Goal: Find specific page/section: Find specific page/section

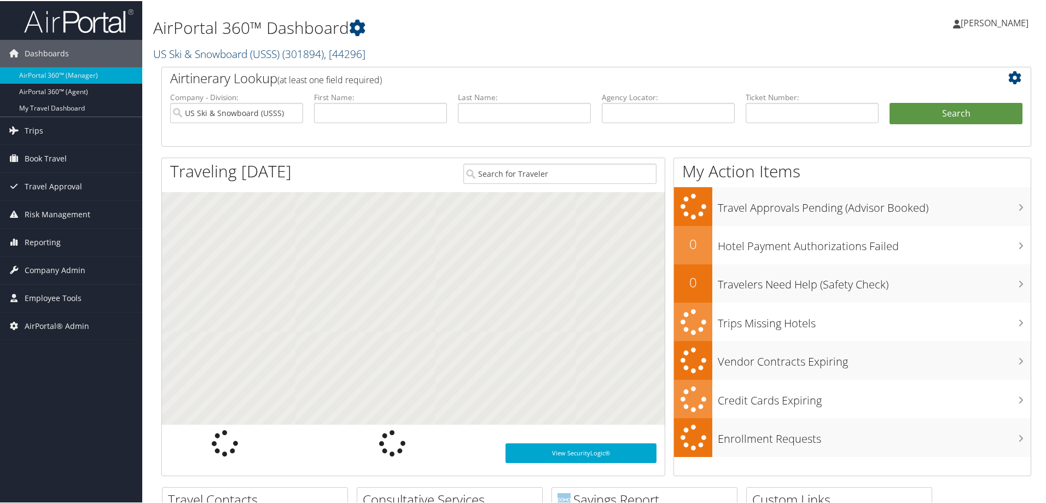
click at [219, 51] on link "US Ski & Snowboard (USSS) ( 301894 ) , [ 44296 ]" at bounding box center [259, 52] width 212 height 15
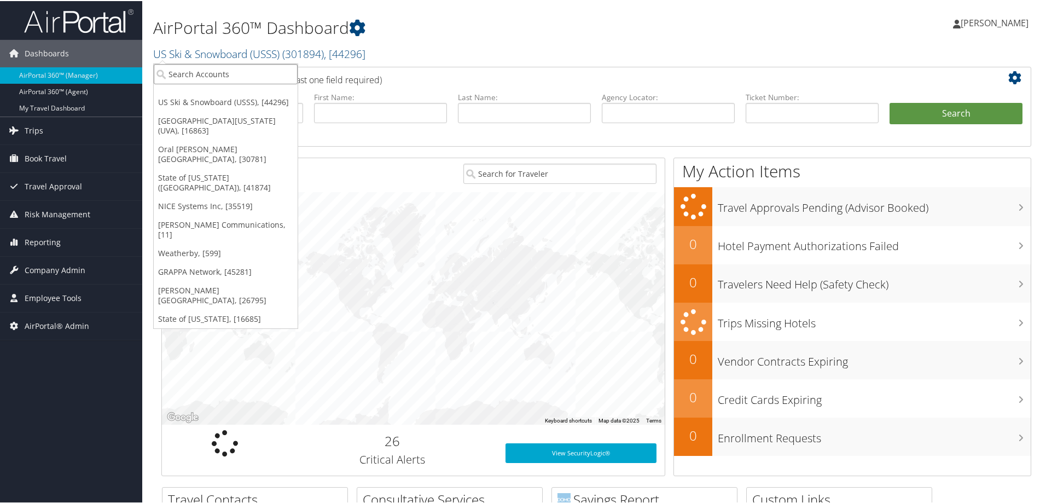
click at [231, 73] on input "search" at bounding box center [226, 73] width 144 height 20
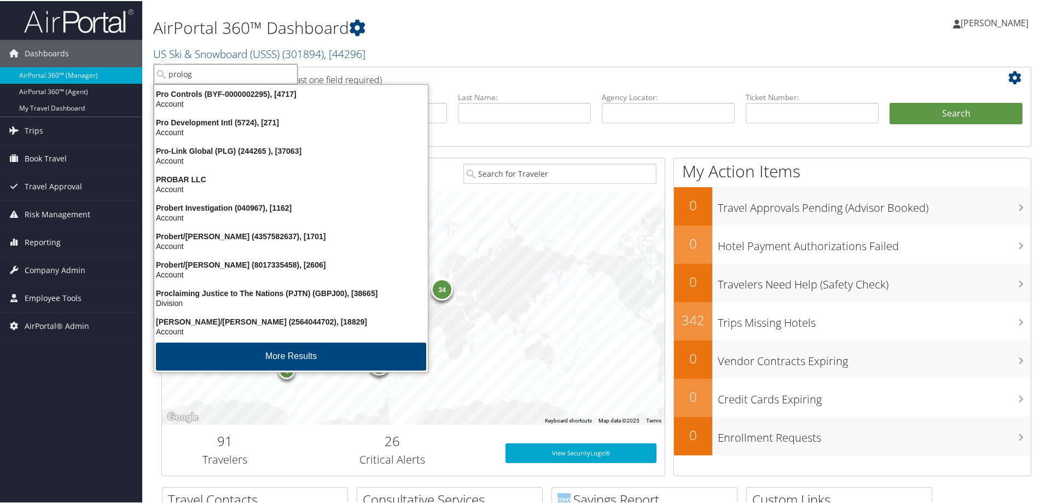
type input "prologi"
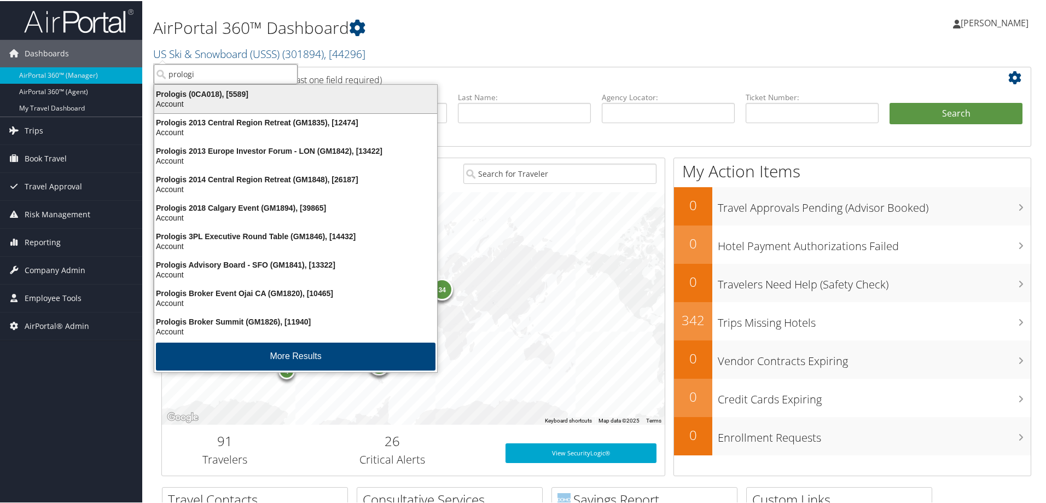
click at [216, 98] on div "Account" at bounding box center [296, 103] width 296 height 10
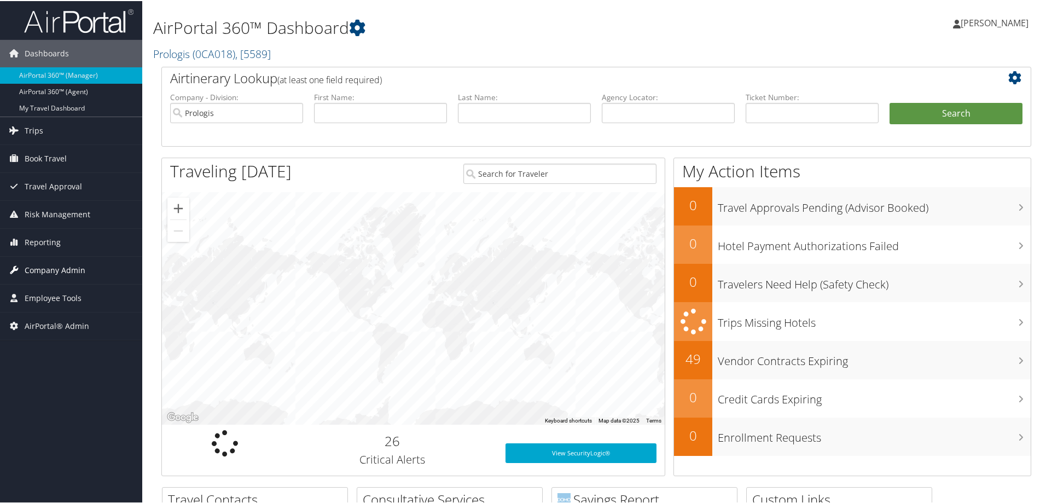
click at [67, 271] on span "Company Admin" at bounding box center [55, 268] width 61 height 27
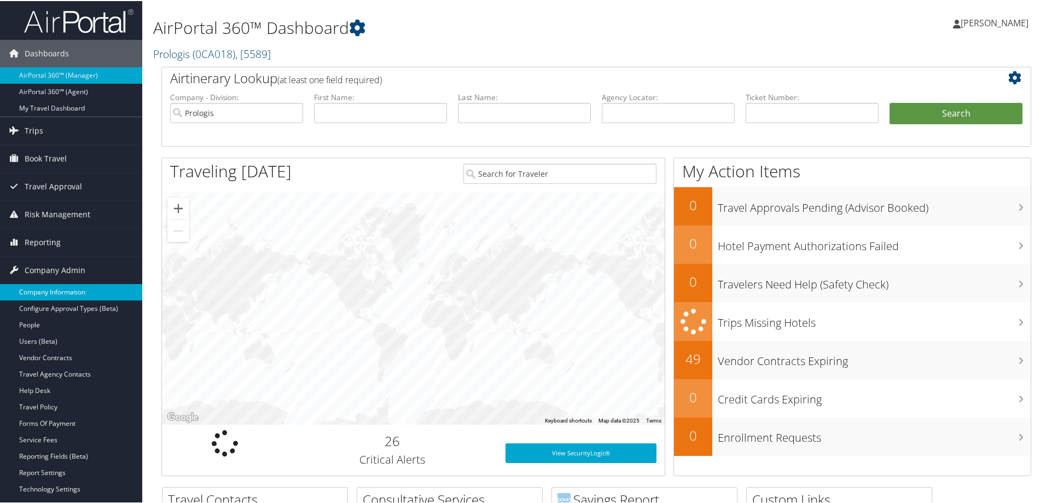
click at [73, 290] on link "Company Information" at bounding box center [71, 291] width 142 height 16
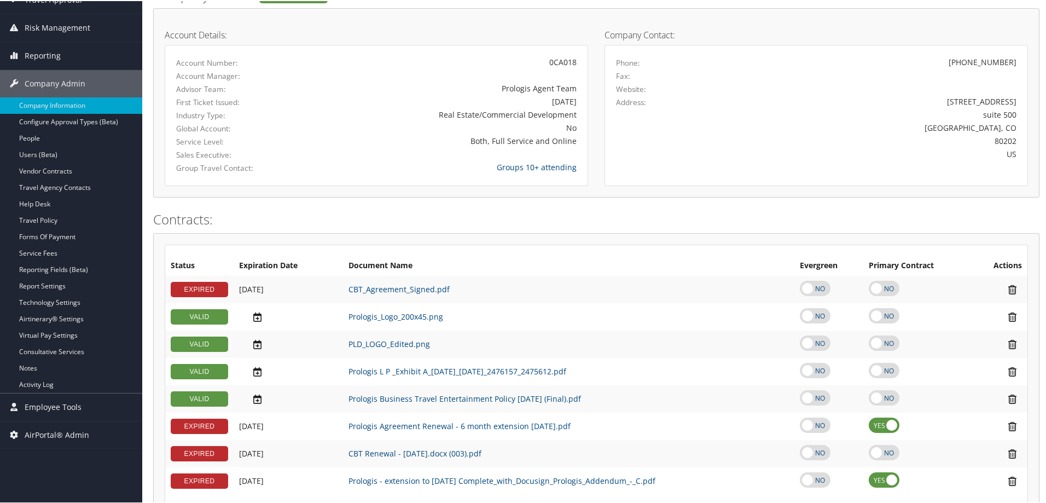
scroll to position [164, 0]
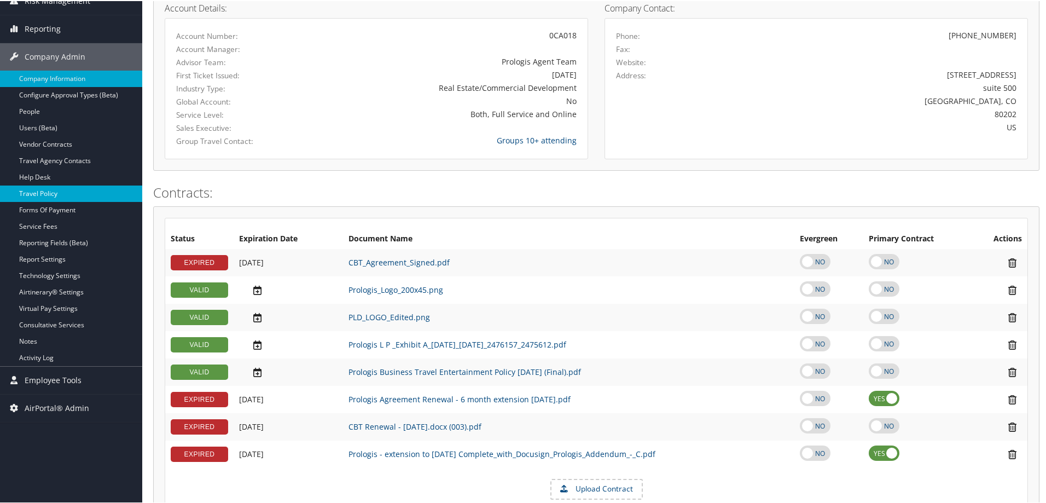
click at [60, 191] on link "Travel Policy" at bounding box center [71, 192] width 142 height 16
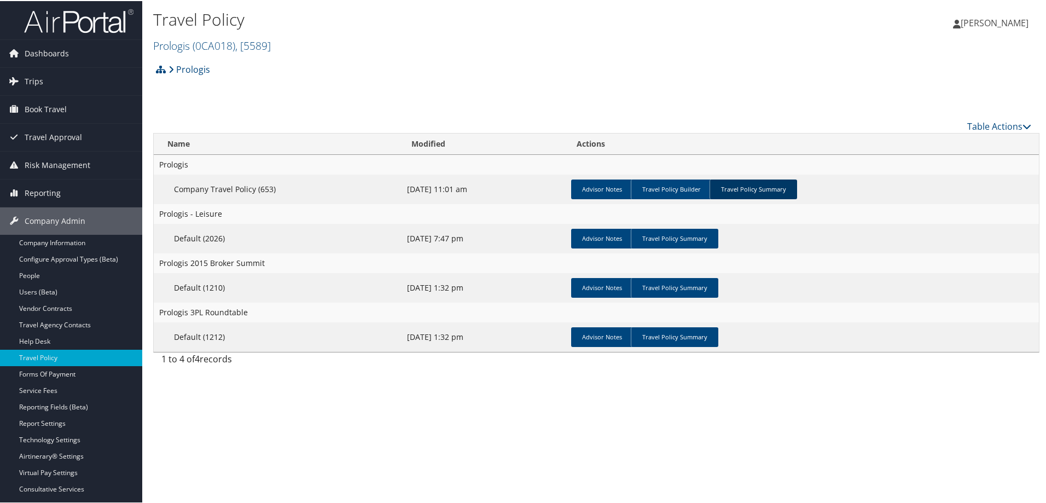
click at [752, 187] on link "Travel Policy Summary" at bounding box center [753, 188] width 88 height 20
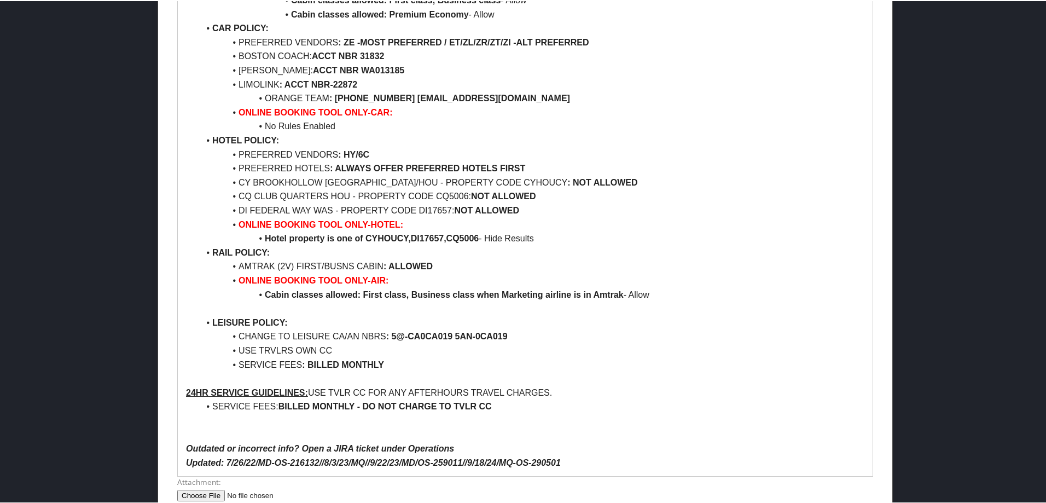
scroll to position [1364, 0]
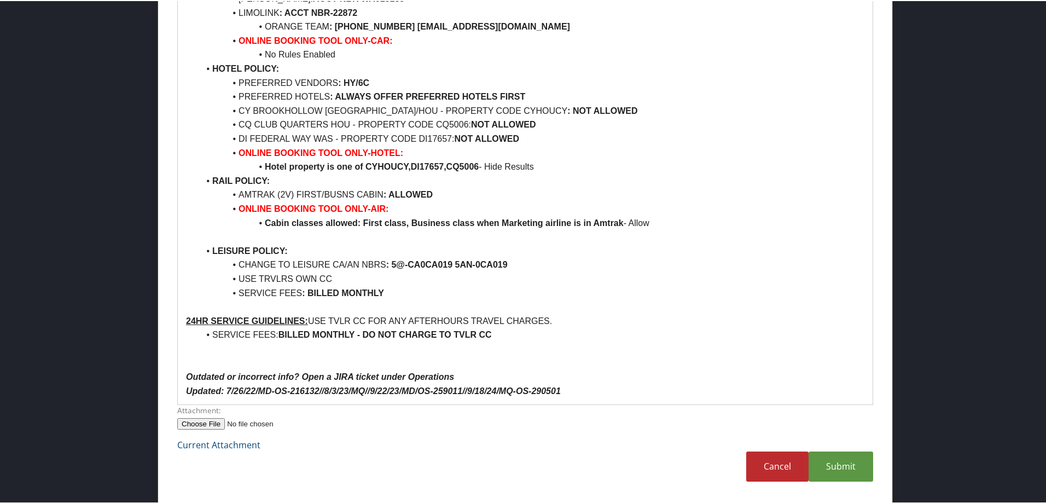
click at [253, 462] on div "Submit Cancel" at bounding box center [525, 470] width 712 height 41
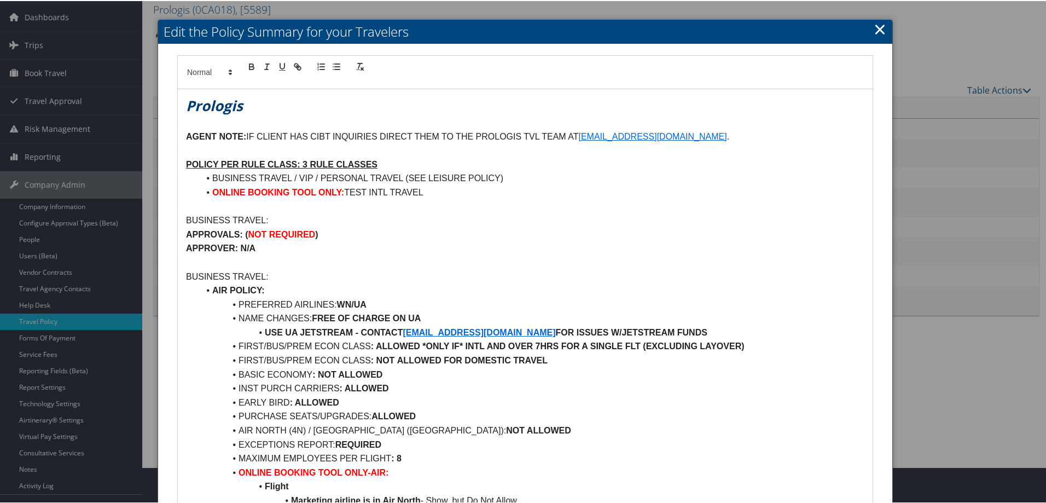
scroll to position [0, 0]
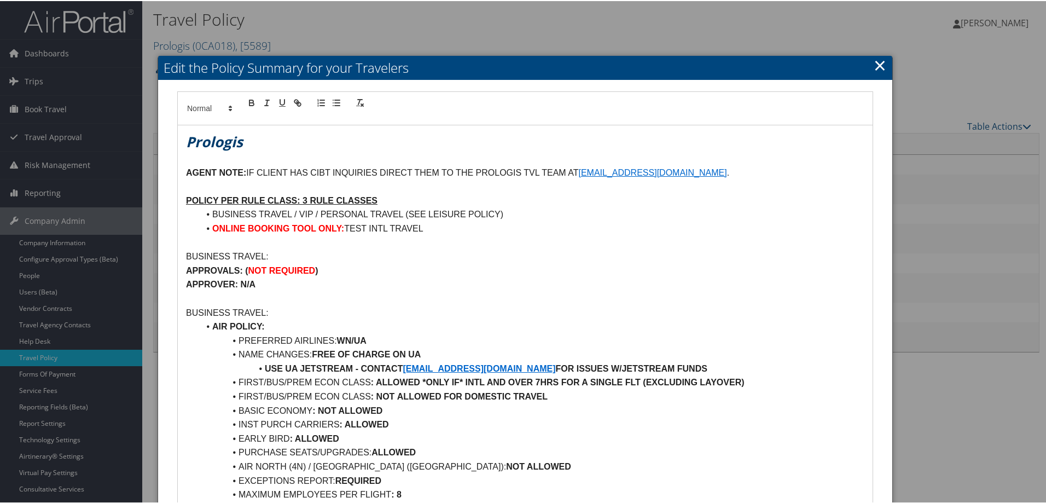
click at [876, 66] on link "×" at bounding box center [880, 64] width 13 height 22
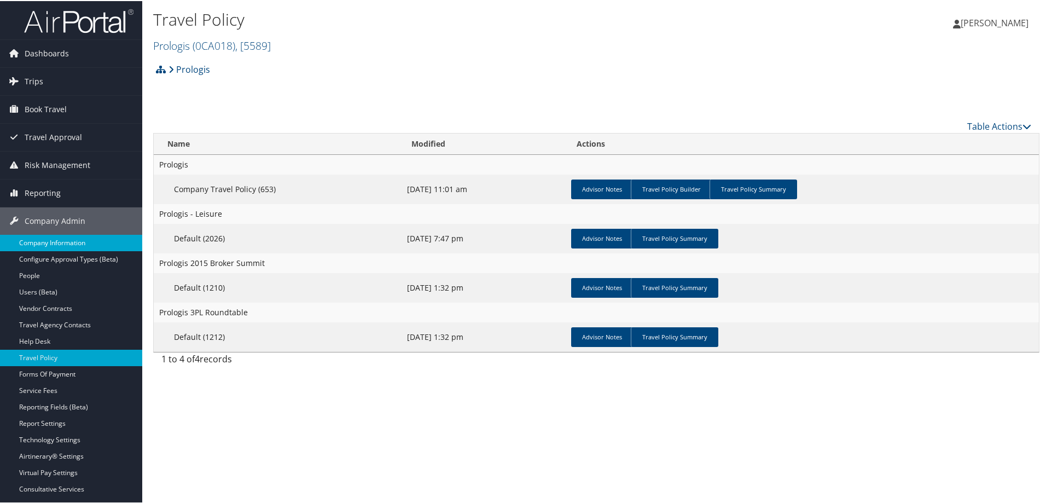
click at [61, 235] on link "Company Information" at bounding box center [71, 242] width 142 height 16
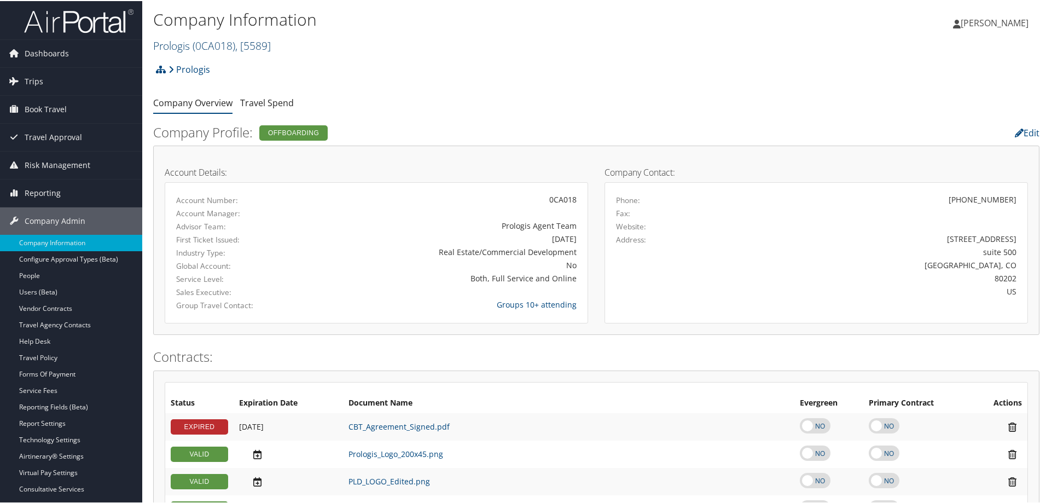
click at [232, 47] on span "( 0CA018 )" at bounding box center [214, 44] width 43 height 15
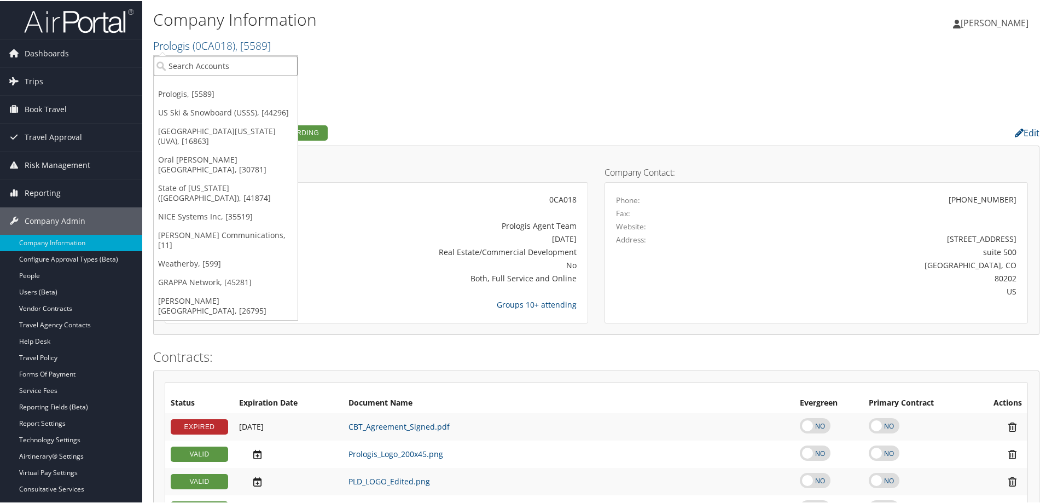
click at [236, 68] on input "search" at bounding box center [226, 65] width 144 height 20
type input "sme"
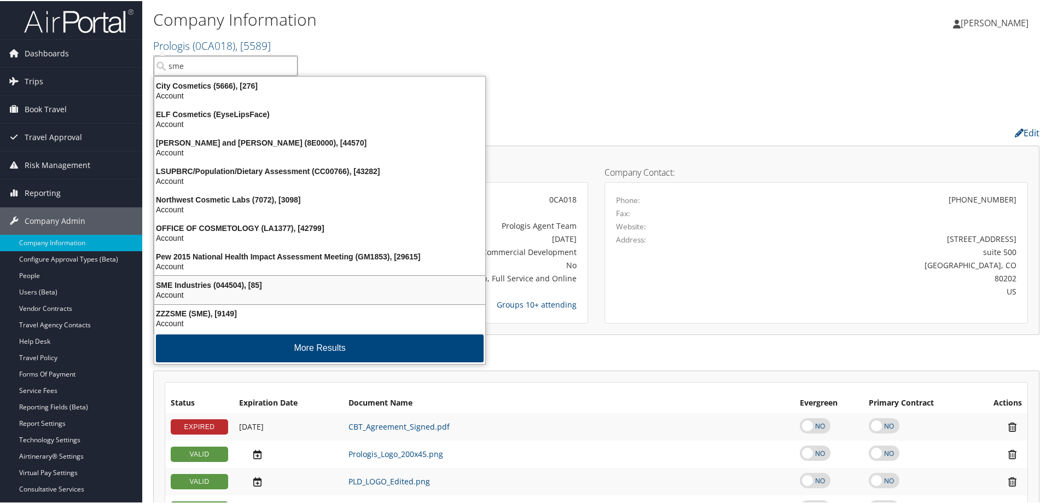
click at [269, 281] on div "SME Industries (044504), [85]" at bounding box center [320, 284] width 344 height 10
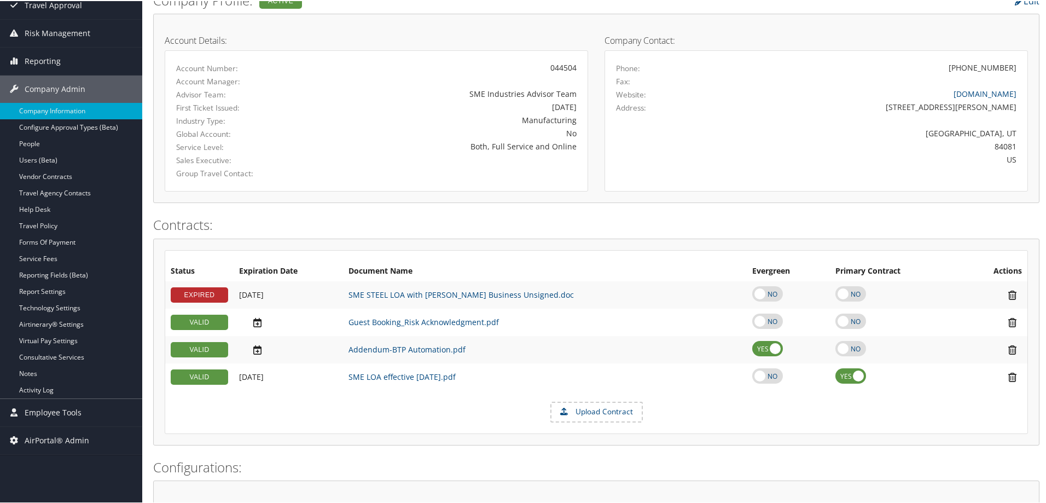
scroll to position [164, 0]
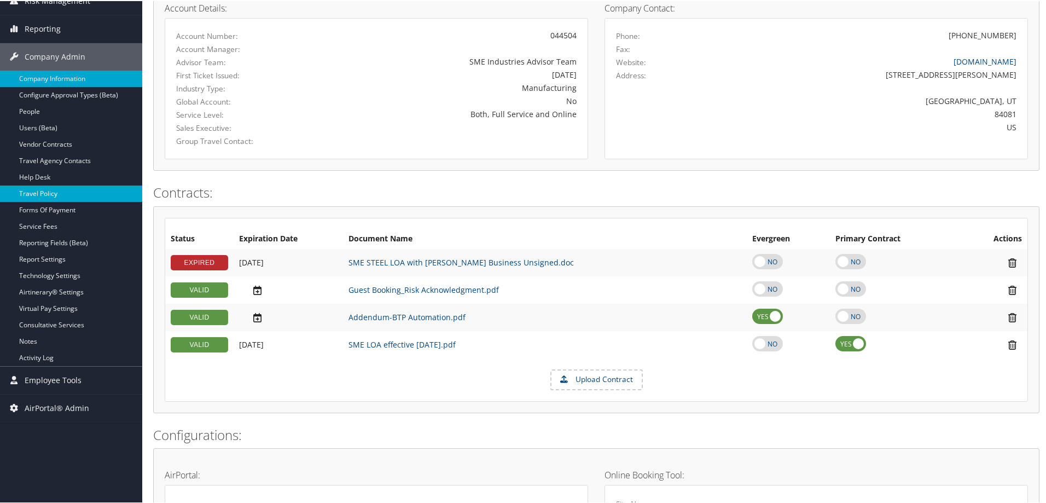
click at [65, 189] on link "Travel Policy" at bounding box center [71, 192] width 142 height 16
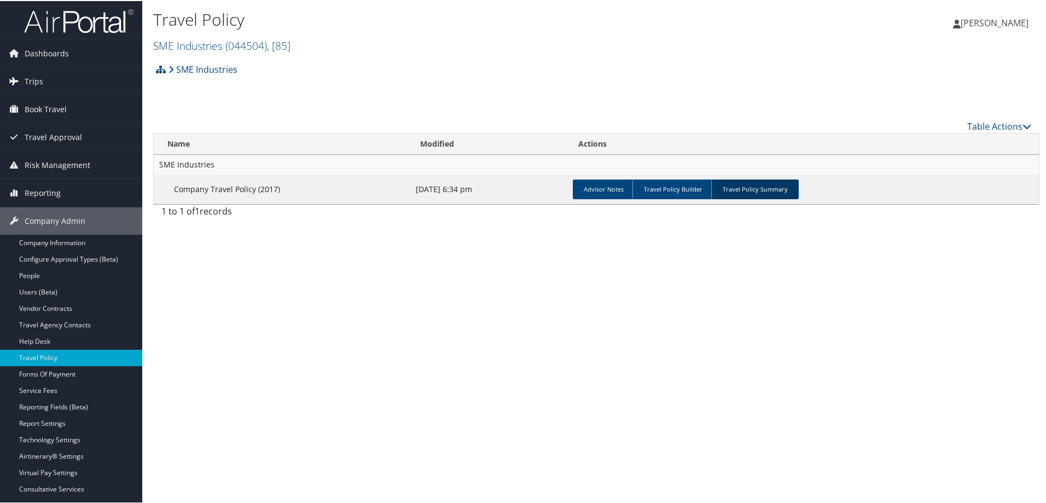
click at [767, 186] on link "Travel Policy Summary" at bounding box center [755, 188] width 88 height 20
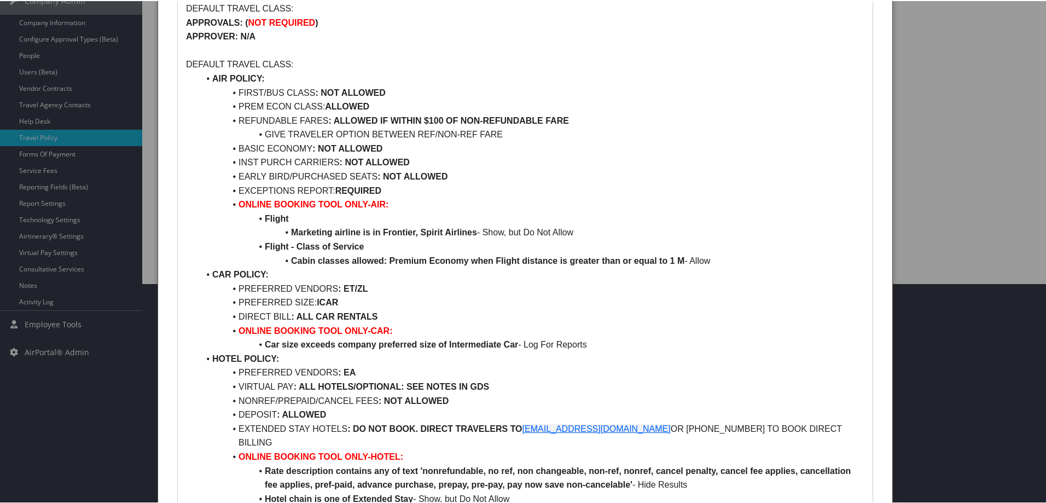
scroll to position [383, 0]
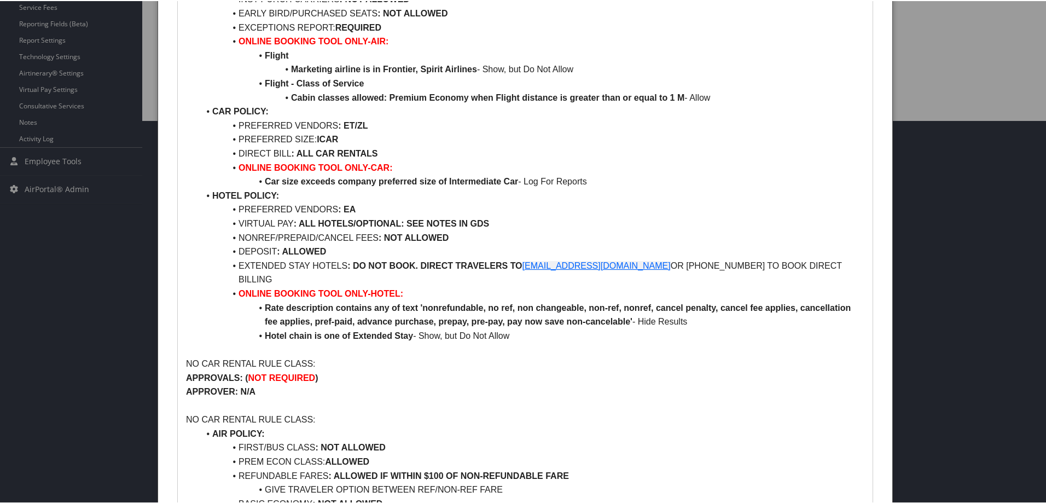
click at [78, 269] on div at bounding box center [525, 251] width 1050 height 503
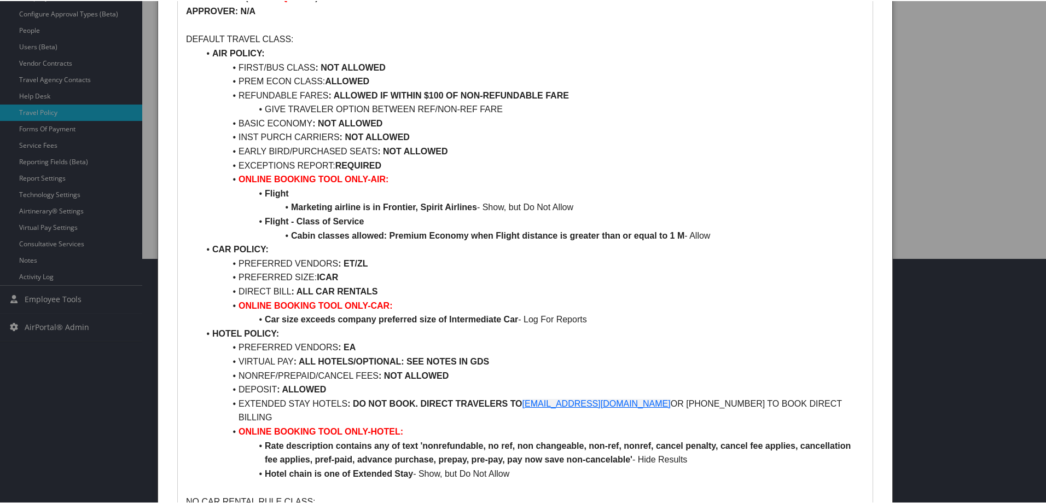
scroll to position [0, 0]
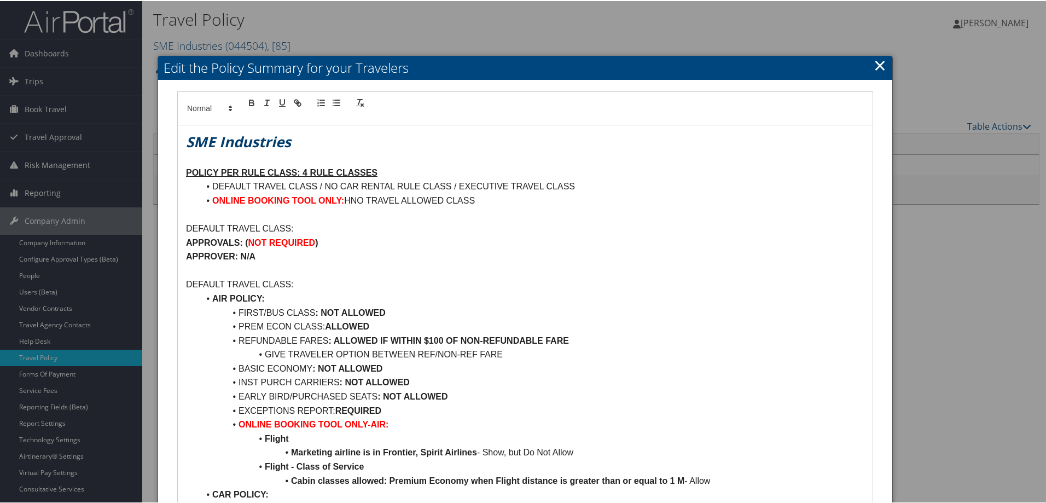
click at [876, 63] on link "×" at bounding box center [880, 64] width 13 height 22
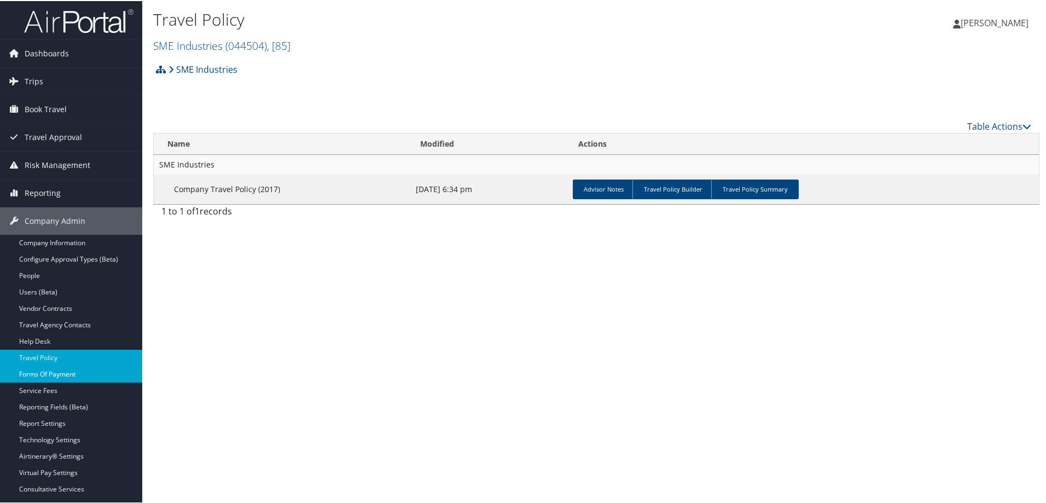
click at [50, 374] on link "Forms Of Payment" at bounding box center [71, 373] width 142 height 16
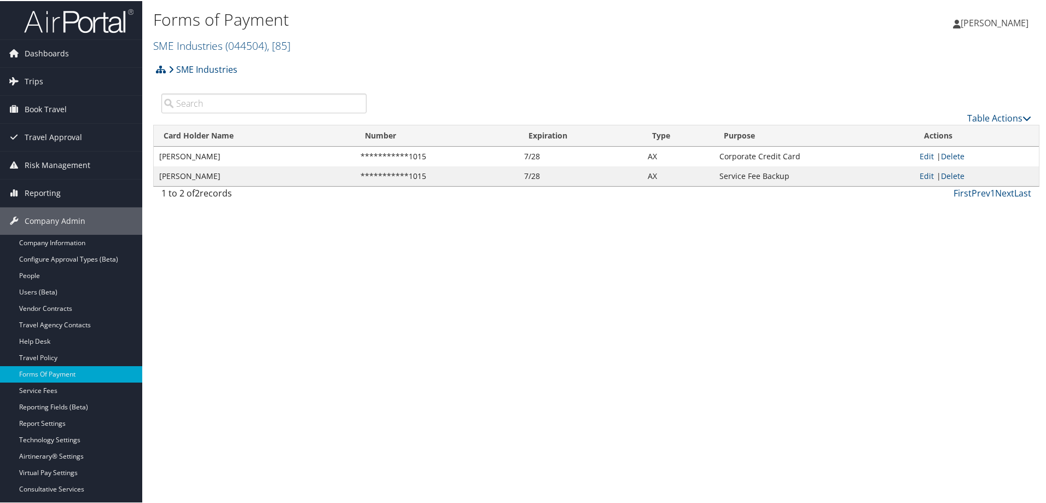
click at [201, 400] on div "Forms of Payment SME Industries ( 044504 ) , [ 85 ] SME Industries Prologis US …" at bounding box center [596, 251] width 908 height 503
